Goal: Task Accomplishment & Management: Use online tool/utility

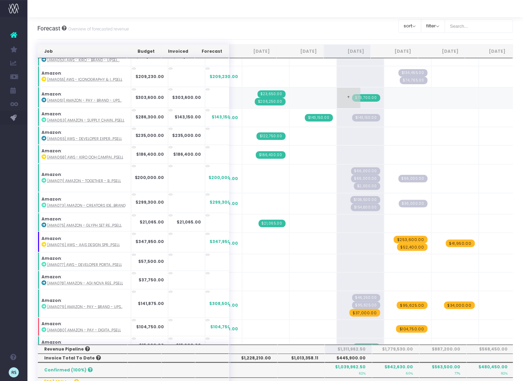
scroll to position [70, 0]
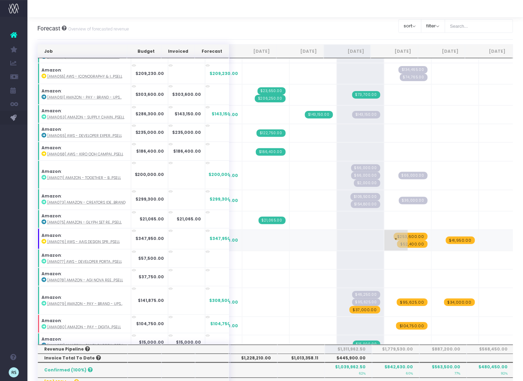
click at [398, 233] on span "$253,600.00" at bounding box center [410, 237] width 34 height 8
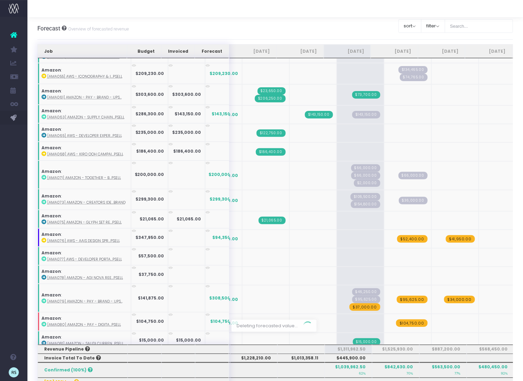
click at [453, 236] on div at bounding box center [275, 326] width 476 height 565
click at [449, 235] on span "$41,950.00" at bounding box center [459, 239] width 29 height 8
click at [401, 238] on span "$52,400.00" at bounding box center [412, 239] width 30 height 8
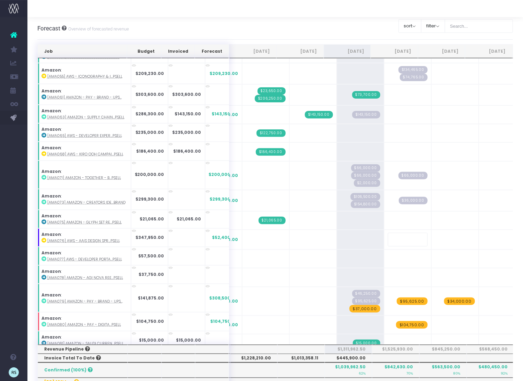
click at [352, 22] on div "Forecast Overview of forecasted revenue Clear Filters sort Sort by Job Name Des…" at bounding box center [275, 28] width 476 height 23
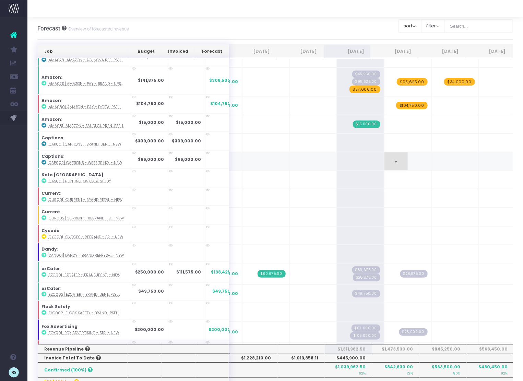
scroll to position [0, 0]
